Goal: Information Seeking & Learning: Learn about a topic

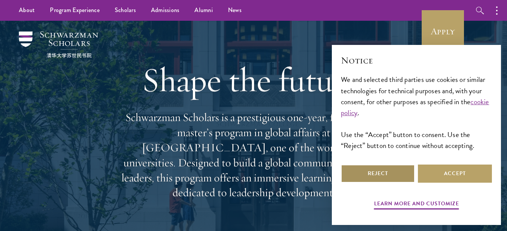
click at [392, 175] on button "Reject" at bounding box center [378, 174] width 74 height 18
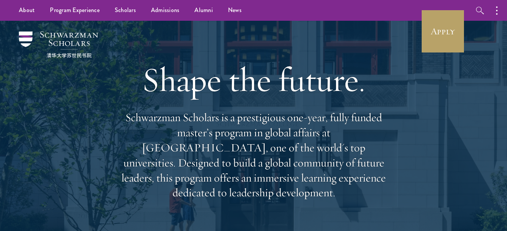
click at [213, 157] on p "Schwarzman Scholars is a prestigious one-year, fully funded master’s program in…" at bounding box center [254, 155] width 272 height 90
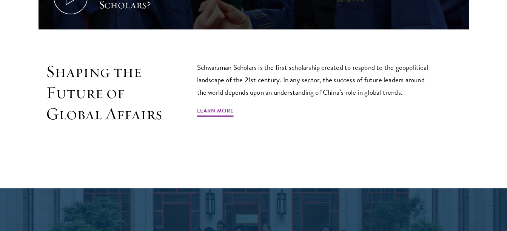
scroll to position [453, 0]
